Goal: Communication & Community: Connect with others

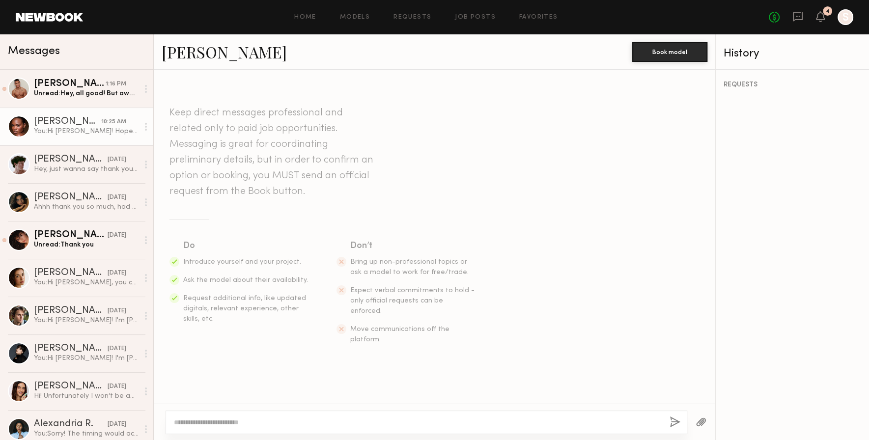
scroll to position [499, 0]
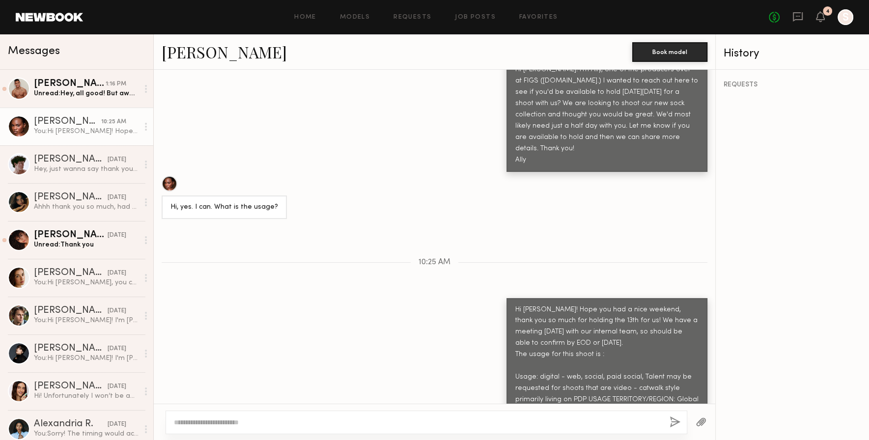
scroll to position [410, 0]
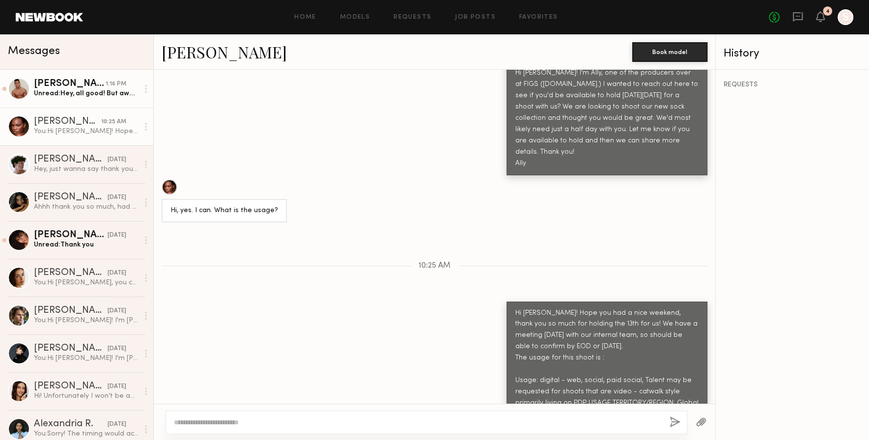
click at [84, 81] on div "[PERSON_NAME]" at bounding box center [70, 84] width 72 height 10
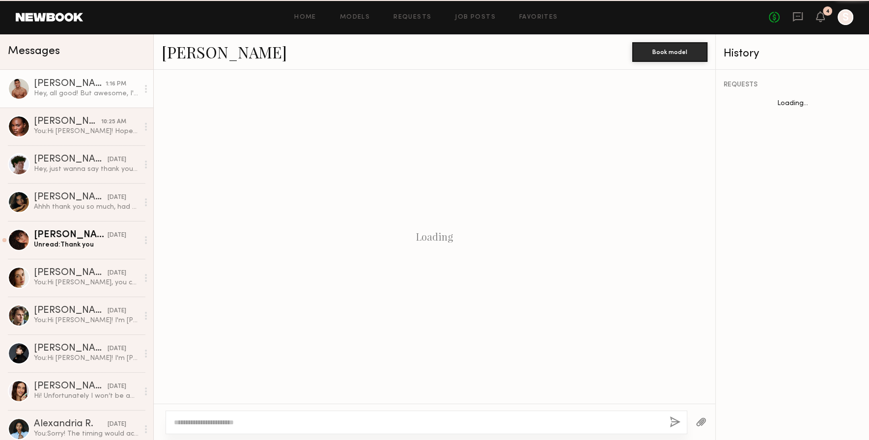
scroll to position [1238, 0]
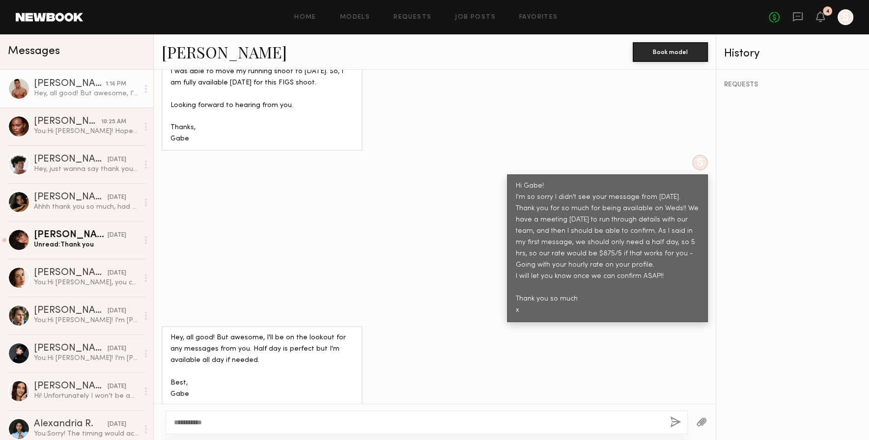
type textarea "**********"
click at [78, 134] on div "You: Hi [PERSON_NAME]! Hope you had a nice weekend, thank you so much for holdi…" at bounding box center [86, 131] width 105 height 9
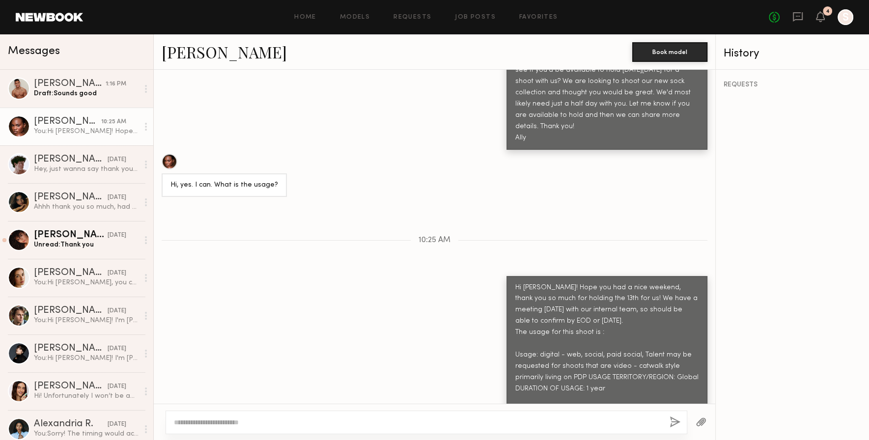
scroll to position [499, 0]
